Goal: Task Accomplishment & Management: Manage account settings

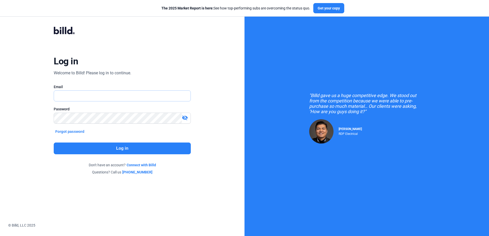
type input "[PERSON_NAME][EMAIL_ADDRESS][DOMAIN_NAME]"
click at [129, 148] on button "Log in" at bounding box center [122, 149] width 137 height 12
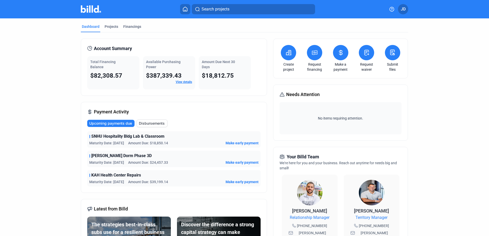
click at [406, 9] on button "JD" at bounding box center [403, 9] width 10 height 10
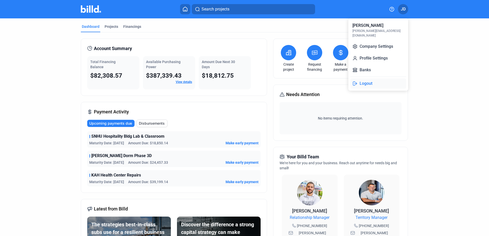
click at [368, 79] on button "Logout" at bounding box center [379, 84] width 56 height 10
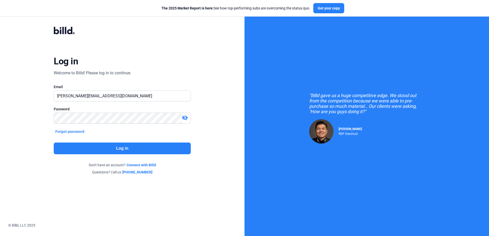
click at [341, 55] on div ""Billd gave us a huge competitive edge. We stood out from the competition becau…" at bounding box center [367, 118] width 245 height 236
click at [368, 59] on div ""Billd gave us a huge competitive edge. We stood out from the competition becau…" at bounding box center [367, 118] width 245 height 236
